Goal: Task Accomplishment & Management: Manage account settings

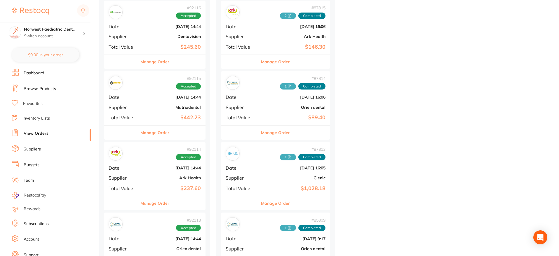
scroll to position [509, 0]
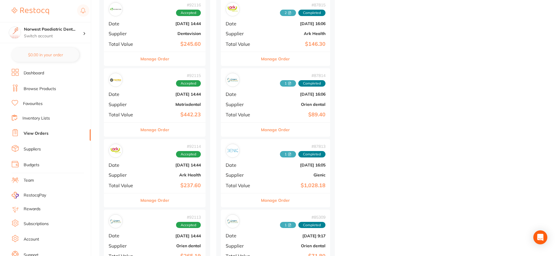
click at [159, 172] on div "# 92114 Accepted Date Sept 1 2025, 14:44 Supplier Ark Health Total Value $237.60" at bounding box center [155, 166] width 102 height 54
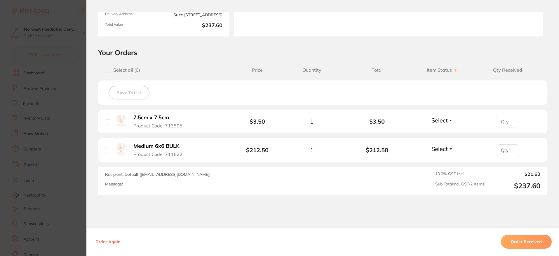
scroll to position [121, 0]
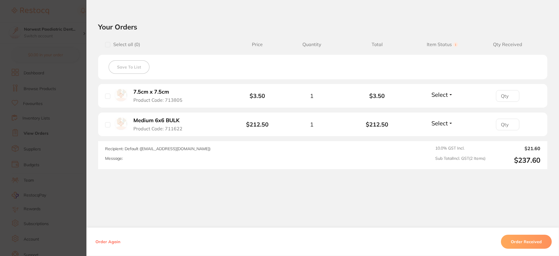
click at [535, 243] on button "Order Received" at bounding box center [526, 242] width 51 height 14
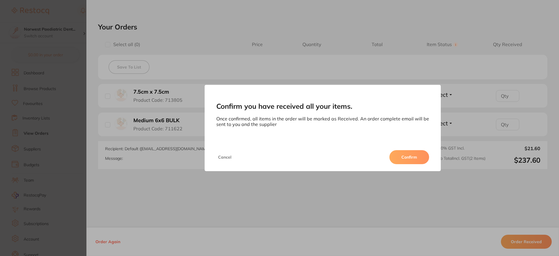
click at [406, 156] on button "Confirm" at bounding box center [409, 157] width 40 height 14
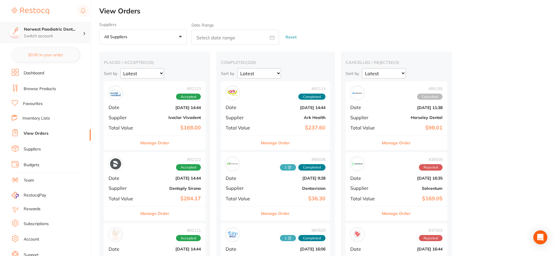
click at [63, 34] on p "Switch account" at bounding box center [53, 36] width 59 height 6
click at [55, 49] on h4 "Norwest Paediatric Dentistry" at bounding box center [51, 50] width 53 height 11
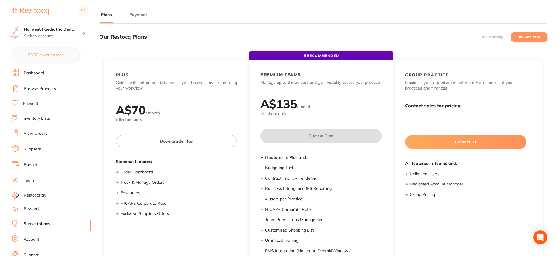
click at [36, 224] on link "Subscriptions" at bounding box center [37, 224] width 27 height 6
click at [30, 240] on link "Account" at bounding box center [31, 240] width 15 height 6
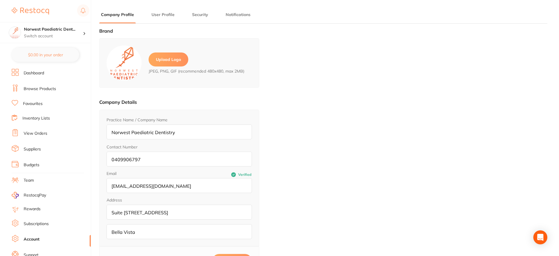
type input "[PERSON_NAME]"
type input "[PHONE_NUMBER]"
type input "[EMAIL_ADDRESS][DOMAIN_NAME]"
click at [35, 136] on link "View Orders" at bounding box center [36, 134] width 24 height 6
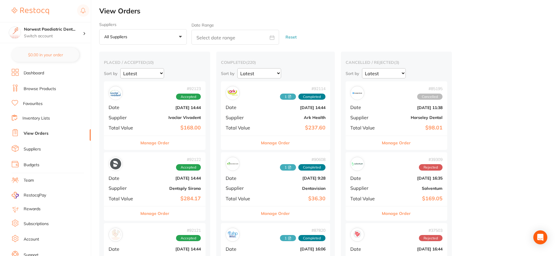
click at [168, 111] on div "# 92123 Accepted Date [DATE] 14:44 Supplier Ivoclar Vivadent Total Value $168.00" at bounding box center [155, 108] width 102 height 54
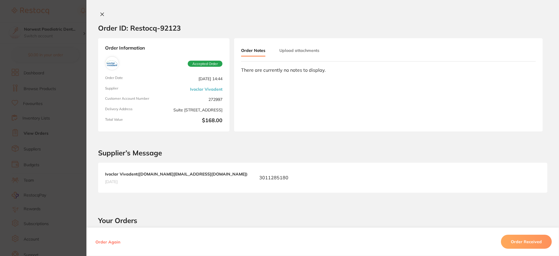
click at [526, 240] on button "Order Received" at bounding box center [526, 242] width 51 height 14
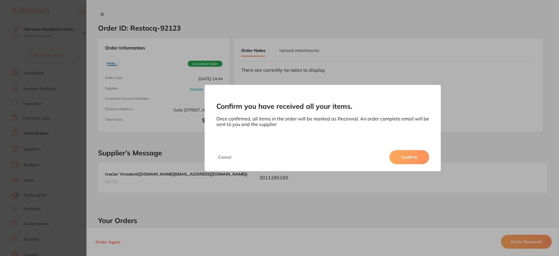
click at [401, 155] on button "Confirm" at bounding box center [409, 157] width 40 height 14
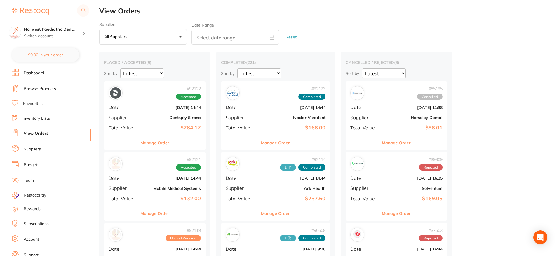
click at [288, 113] on div "# 92123 Completed Date [DATE] 14:44 Supplier Ivoclar Vivadent Total Value $168.…" at bounding box center [275, 108] width 109 height 54
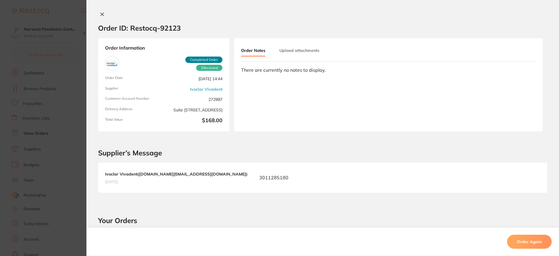
click at [100, 13] on icon at bounding box center [102, 14] width 5 height 5
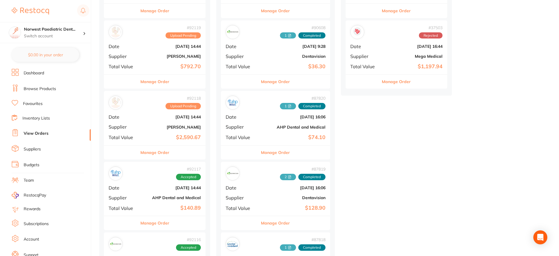
scroll to position [203, 0]
click at [139, 182] on div "# 92117 Accepted Date [DATE] 14:44 Supplier AHP Dental and Medical Total Value …" at bounding box center [155, 189] width 102 height 54
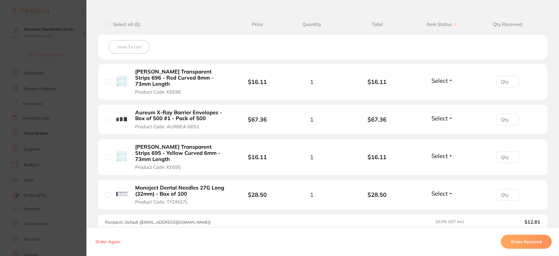
scroll to position [141, 0]
click at [449, 79] on button "Select" at bounding box center [442, 80] width 25 height 7
click at [438, 100] on span "Back Order" at bounding box center [442, 102] width 18 height 4
click at [438, 153] on span "Select" at bounding box center [439, 156] width 16 height 7
click at [435, 176] on span "Back Order" at bounding box center [442, 178] width 18 height 4
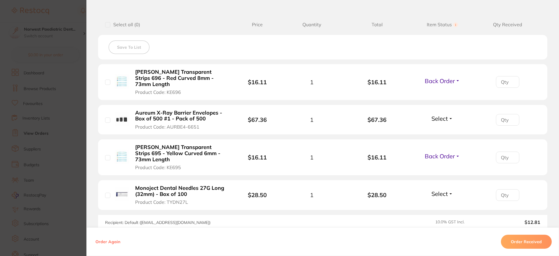
click at [437, 115] on span "Select" at bounding box center [439, 118] width 16 height 7
click at [438, 129] on span "Received" at bounding box center [442, 131] width 15 height 4
click at [436, 190] on span "Select" at bounding box center [439, 193] width 16 height 7
click at [436, 204] on span "Received" at bounding box center [442, 206] width 15 height 4
click at [74, 24] on section "Order ID: Restocq- 92117 Order Information 2 Received 2 Back Orders Accepted Or…" at bounding box center [279, 128] width 559 height 256
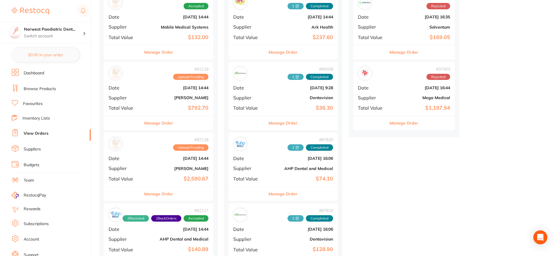
scroll to position [162, 0]
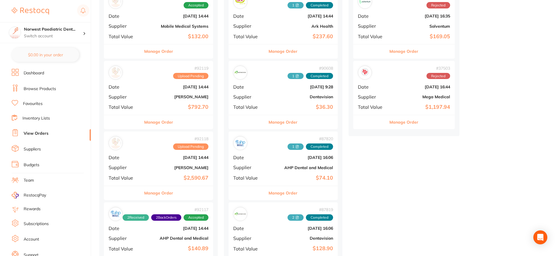
click at [148, 87] on b "[DATE] 14:44" at bounding box center [176, 87] width 63 height 5
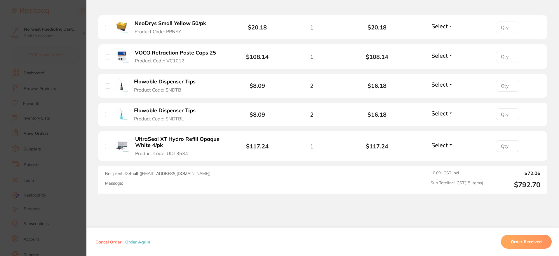
scroll to position [526, 0]
drag, startPoint x: 508, startPoint y: 163, endPoint x: 538, endPoint y: 165, distance: 29.9
click at [538, 166] on div "Recipient: Default ( [EMAIL_ADDRESS][DOMAIN_NAME] ) Message: 10.0 % GST Incl. $…" at bounding box center [322, 180] width 449 height 28
click at [44, 92] on section "Order ID: Restocq- 92119 Order Information Upload Pending Order Date [DATE] 14:…" at bounding box center [279, 128] width 559 height 256
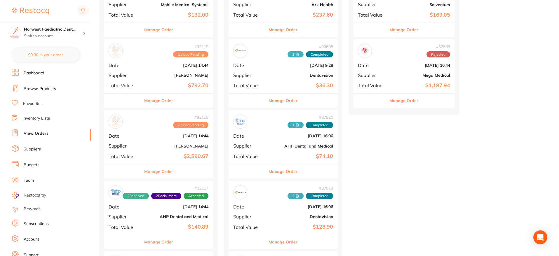
scroll to position [189, 0]
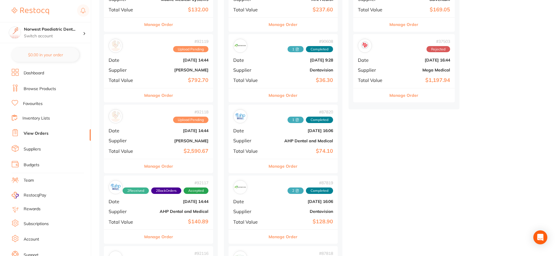
click at [167, 215] on div "# 92117 2 Received 2 Back Orders Accepted Date [DATE] 14:44 Supplier AHP Dental…" at bounding box center [158, 203] width 109 height 54
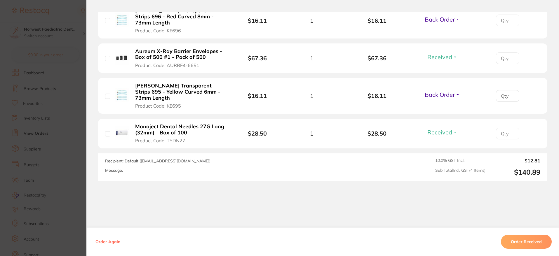
scroll to position [210, 0]
